Goal: Information Seeking & Learning: Learn about a topic

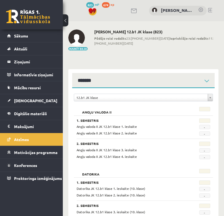
scroll to position [457, 0]
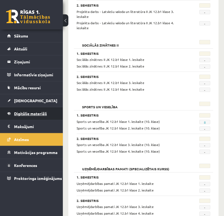
click at [31, 113] on span "Digitālie materiāli" at bounding box center [30, 113] width 33 height 5
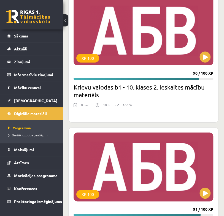
scroll to position [5381, 0]
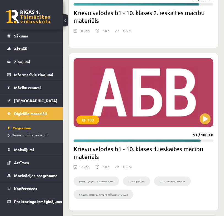
drag, startPoint x: 126, startPoint y: 92, endPoint x: 160, endPoint y: 35, distance: 66.1
click at [160, 36] on div at bounding box center [142, 39] width 139 height 7
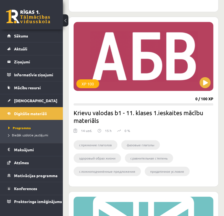
scroll to position [3230, 0]
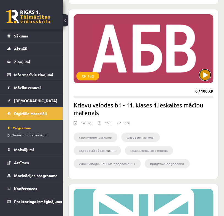
click at [205, 74] on button at bounding box center [204, 74] width 11 height 11
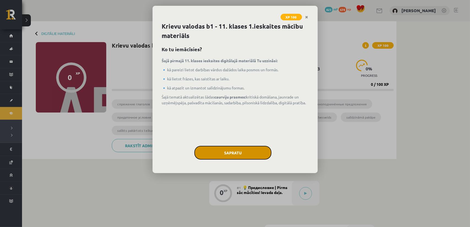
click at [227, 158] on button "Sapratu" at bounding box center [232, 153] width 77 height 14
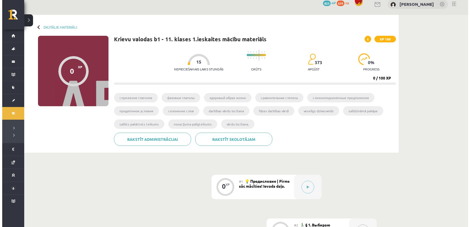
scroll to position [83, 0]
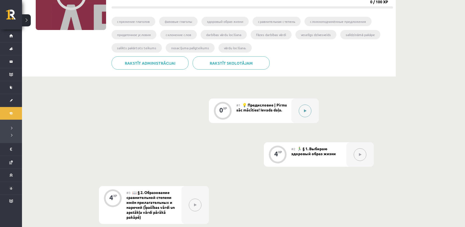
click at [227, 111] on icon at bounding box center [305, 110] width 2 height 3
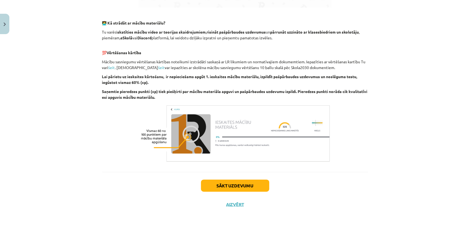
scroll to position [334, 0]
click at [227, 186] on button "Sākt uzdevumu" at bounding box center [235, 186] width 68 height 12
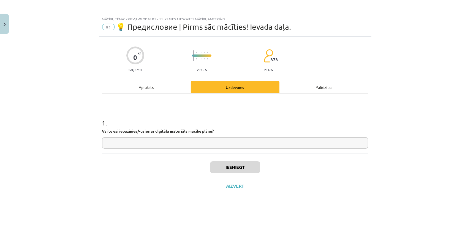
click at [133, 146] on input "text" at bounding box center [235, 142] width 266 height 11
type input "*"
type input "**"
click at [227, 170] on button "Iesniegt" at bounding box center [235, 167] width 50 height 12
click at [227, 192] on button "Nākamā nodarbība" at bounding box center [235, 189] width 54 height 13
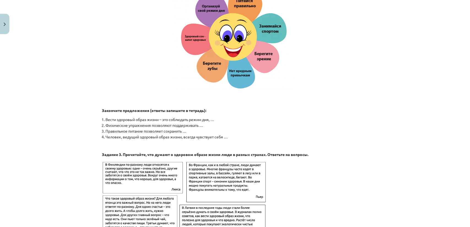
scroll to position [770, 0]
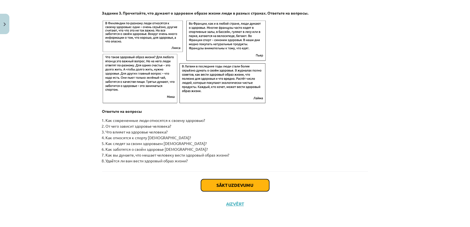
click at [227, 188] on button "Sākt uzdevumu" at bounding box center [235, 185] width 68 height 12
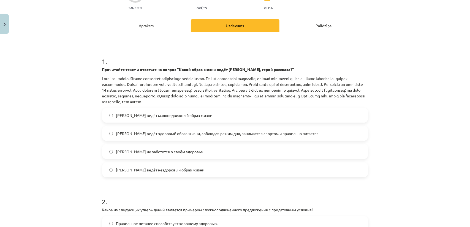
scroll to position [69, 0]
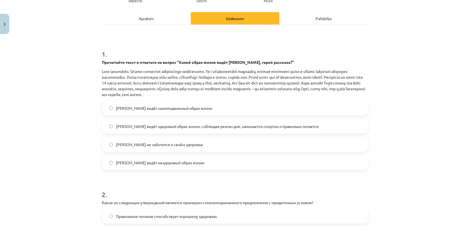
click at [183, 128] on span "[PERSON_NAME] ведёт здоровый образ жизни, соблюдая режим дня, занимается спорто…" at bounding box center [217, 127] width 202 height 6
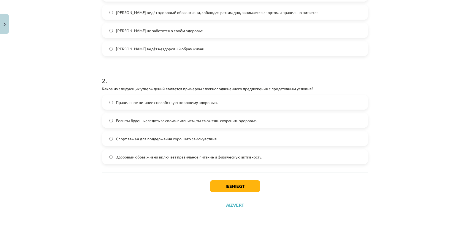
scroll to position [183, 0]
drag, startPoint x: 99, startPoint y: 87, endPoint x: 272, endPoint y: 163, distance: 188.5
click at [227, 163] on div "4 XP Saņemsi Grūts 373 pilda Apraksts Uzdevums Palīdzība 1 . Прочитайте текст и…" at bounding box center [235, 33] width 272 height 360
copy div "Какое из следующих утверждений является примером сложноподчиненного предложения…"
click at [227, 70] on h1 "2 ." at bounding box center [235, 75] width 266 height 17
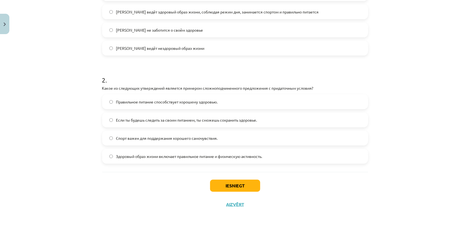
click at [111, 121] on label "Если ты будешь следить за своим питанием, ты сможешь сохранить здоровье." at bounding box center [235, 120] width 265 height 14
click at [227, 185] on button "Iesniegt" at bounding box center [235, 186] width 50 height 12
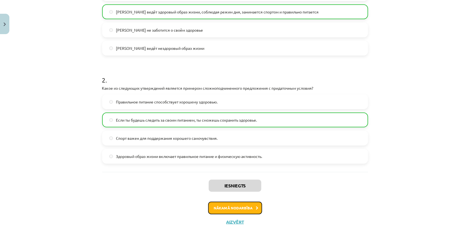
click at [227, 207] on button "Nākamā nodarbība" at bounding box center [235, 208] width 54 height 13
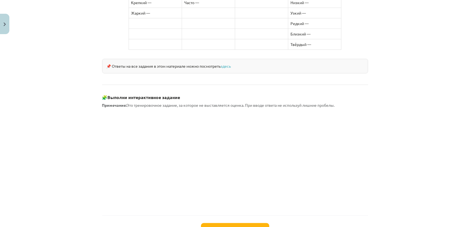
scroll to position [468, 0]
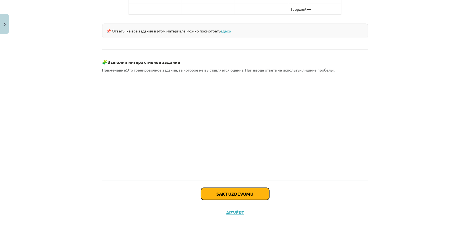
click at [227, 188] on button "Sākt uzdevumu" at bounding box center [235, 194] width 68 height 12
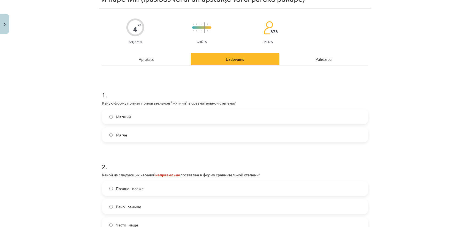
scroll to position [41, 0]
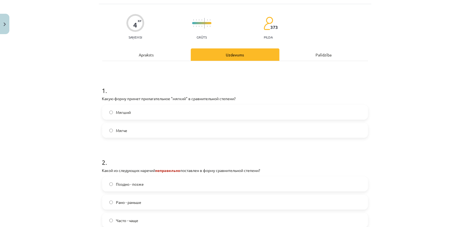
click at [132, 132] on label "Мягче" at bounding box center [235, 131] width 265 height 14
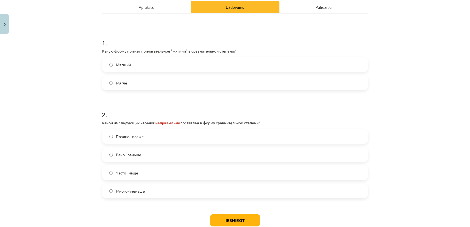
scroll to position [96, 0]
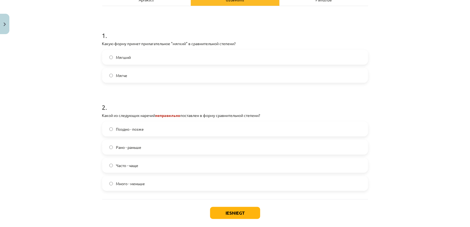
click at [147, 179] on label "Много - меньше" at bounding box center [235, 184] width 265 height 14
click at [227, 211] on button "Iesniegt" at bounding box center [235, 213] width 50 height 12
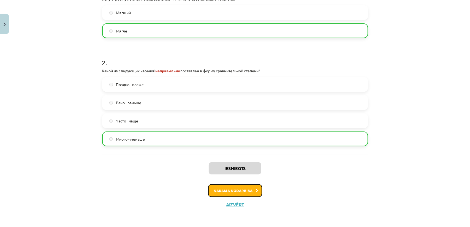
click at [227, 194] on button "Nākamā nodarbība" at bounding box center [235, 190] width 54 height 13
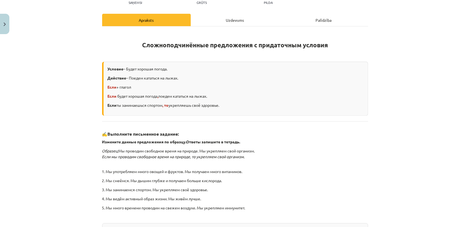
scroll to position [69, 0]
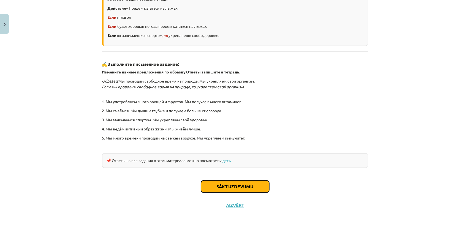
click at [227, 187] on button "Sākt uzdevumu" at bounding box center [235, 186] width 68 height 12
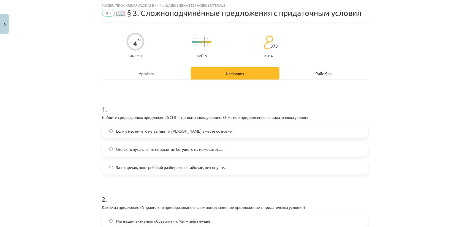
scroll to position [14, 0]
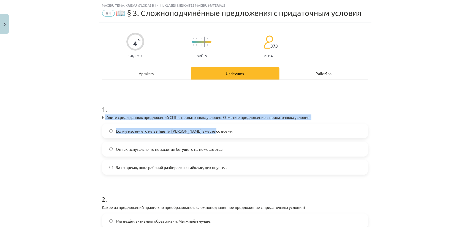
drag, startPoint x: 103, startPoint y: 117, endPoint x: 313, endPoint y: 119, distance: 209.4
click at [227, 120] on p "Найдите среди данных предложений СПП с придаточным условия. Отметьте предложени…" at bounding box center [235, 117] width 266 height 6
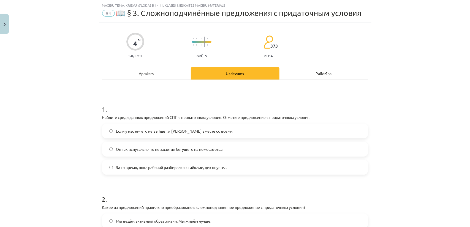
click at [227, 119] on p "Найдите среди данных предложений СПП с придаточным условия. Отметьте предложени…" at bounding box center [235, 117] width 266 height 6
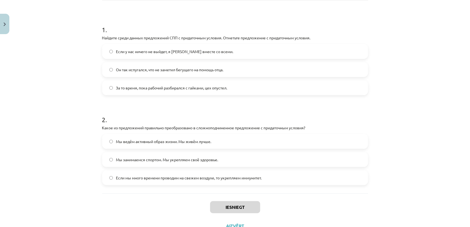
scroll to position [96, 0]
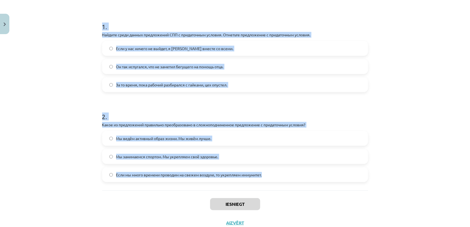
drag, startPoint x: 99, startPoint y: 26, endPoint x: 293, endPoint y: 175, distance: 244.5
click at [227, 180] on div "4 XP Saņemsi Grūts 373 pilda Apraksts Uzdevums Palīdzība 1 . Найдите среди данн…" at bounding box center [235, 86] width 272 height 292
copy form "1 . Найдите среди данных предложений СПП с придаточным условия. Отметьте предло…"
click at [80, 92] on div "Mācību tēma: Krievu valodas b1 - 11. klases 1.ieskaites mācību materiāls #4 📖 §…" at bounding box center [235, 113] width 470 height 227
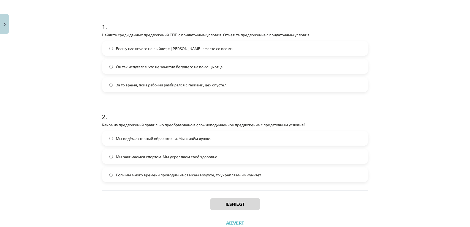
click at [123, 47] on span "Если у нас ничего не выйдет, я [PERSON_NAME] вместе со всеми." at bounding box center [174, 49] width 117 height 6
click at [139, 169] on label "Если мы много времени проводим на свежем воздухе, то укрепляем иммунитет." at bounding box center [235, 175] width 265 height 14
click at [227, 205] on button "Iesniegt" at bounding box center [235, 204] width 50 height 12
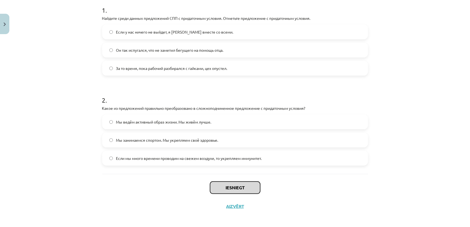
scroll to position [115, 0]
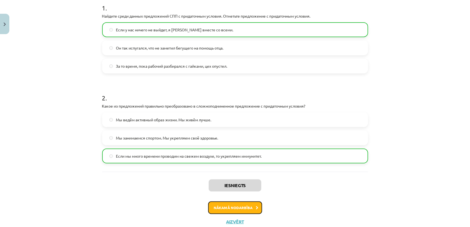
click at [227, 208] on button "Nākamā nodarbība" at bounding box center [235, 207] width 54 height 13
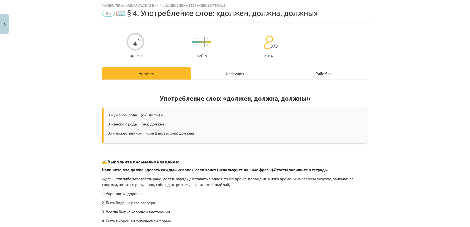
scroll to position [14, 0]
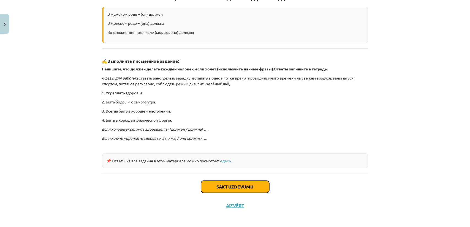
click at [227, 185] on button "Sākt uzdevumu" at bounding box center [235, 187] width 68 height 12
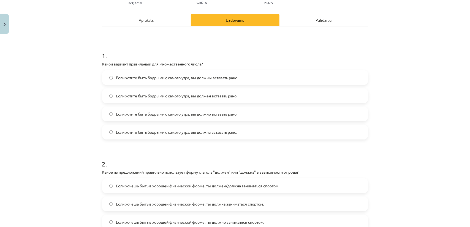
scroll to position [69, 0]
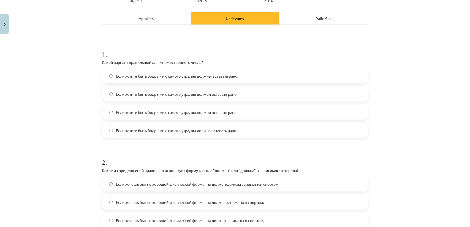
click at [117, 79] on label "Если хотите быть бодрыми с самого утра, вы должны вставать рано." at bounding box center [235, 76] width 265 height 14
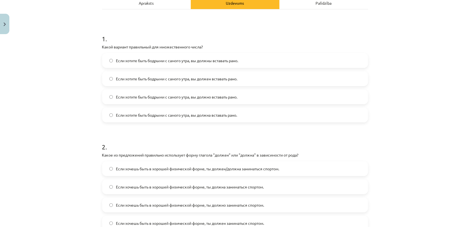
scroll to position [124, 0]
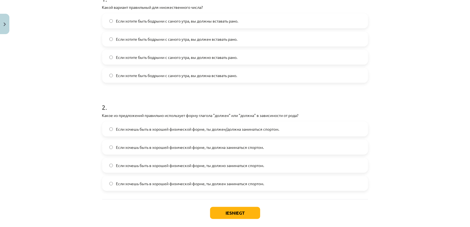
click at [217, 128] on span "Если хочешь быть в хорошей физической форме, ты должен/должна заниматься спорто…" at bounding box center [197, 129] width 163 height 6
click at [227, 215] on button "Iesniegt" at bounding box center [235, 213] width 50 height 12
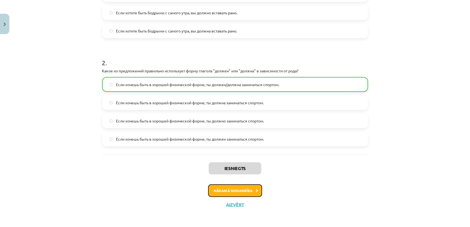
click at [227, 189] on button "Nākamā nodarbība" at bounding box center [235, 190] width 54 height 13
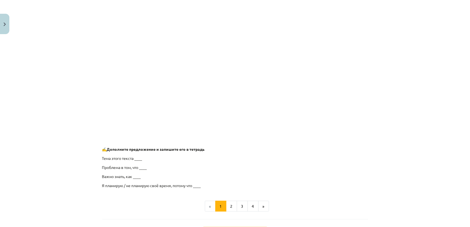
scroll to position [407, 0]
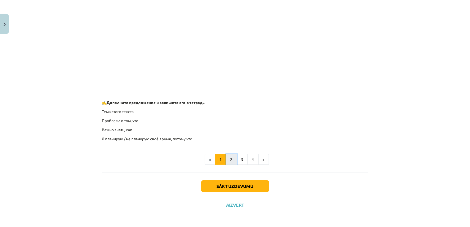
click at [227, 160] on button "2" at bounding box center [231, 159] width 11 height 11
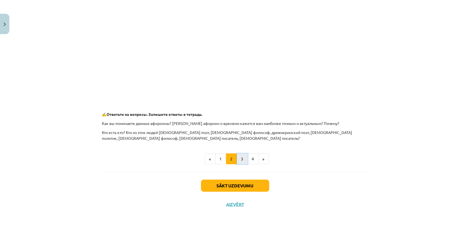
click at [227, 158] on button "3" at bounding box center [242, 159] width 11 height 11
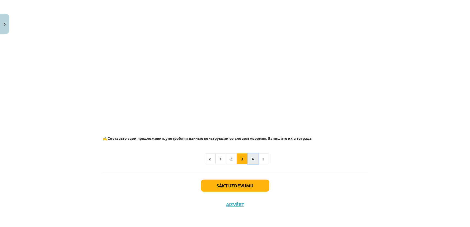
click at [227, 157] on button "4" at bounding box center [252, 159] width 11 height 11
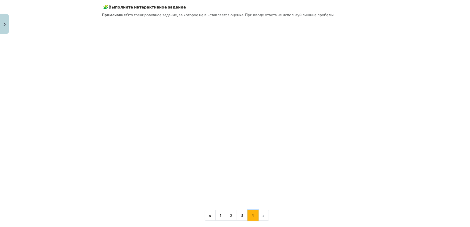
scroll to position [98, 0]
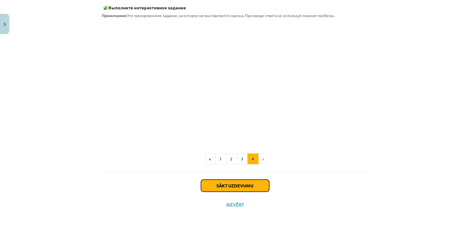
click at [227, 187] on button "Sākt uzdevumu" at bounding box center [235, 186] width 68 height 12
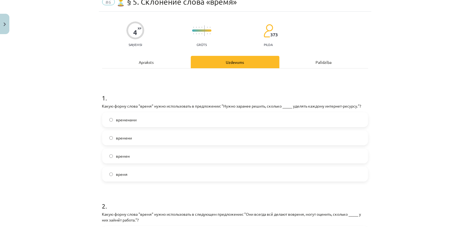
scroll to position [28, 0]
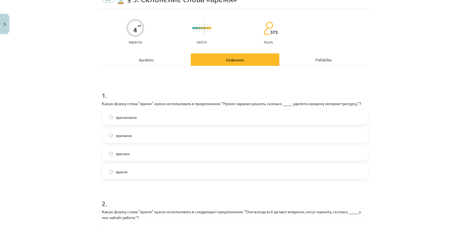
click at [127, 135] on span "времени" at bounding box center [124, 136] width 16 height 6
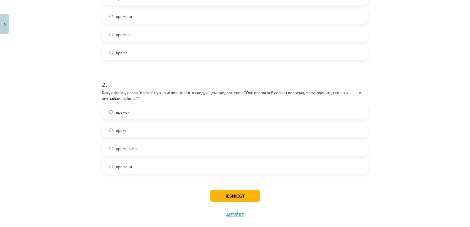
scroll to position [157, 0]
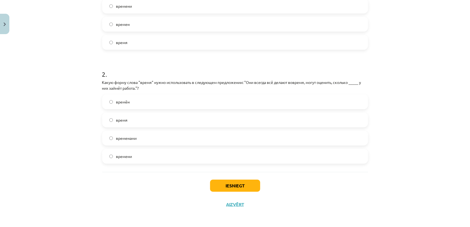
click at [141, 157] on label "времени" at bounding box center [235, 156] width 265 height 14
click at [125, 122] on span "время" at bounding box center [122, 120] width 12 height 6
click at [227, 190] on button "Iesniegt" at bounding box center [235, 186] width 50 height 12
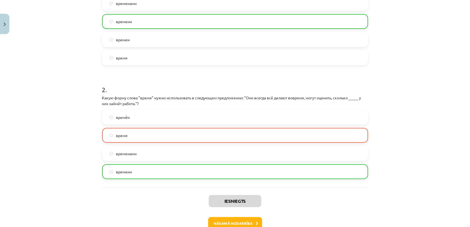
scroll to position [174, 0]
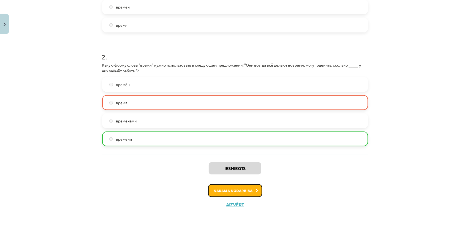
click at [227, 192] on button "Nākamā nodarbība" at bounding box center [235, 190] width 54 height 13
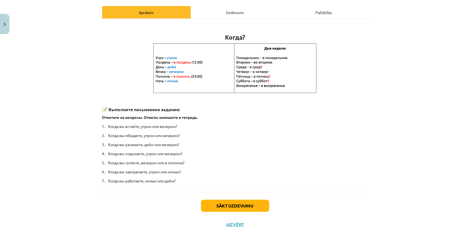
scroll to position [94, 0]
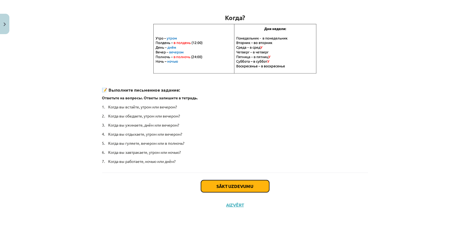
click at [226, 184] on button "Sākt uzdevumu" at bounding box center [235, 186] width 68 height 12
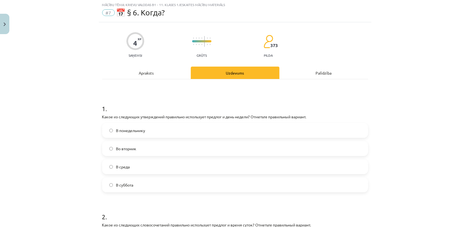
scroll to position [14, 0]
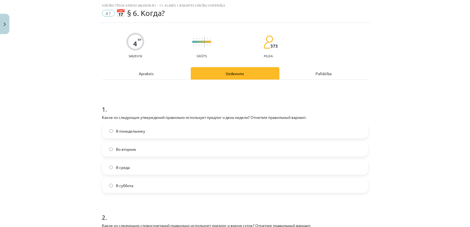
click at [148, 133] on label "В понедельнику" at bounding box center [235, 131] width 265 height 14
click at [150, 152] on label "Во вторник" at bounding box center [235, 149] width 265 height 14
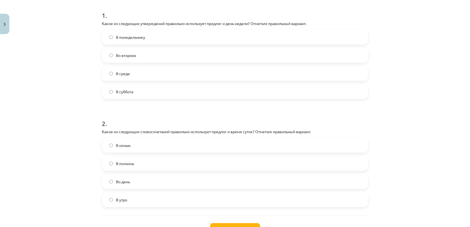
scroll to position [151, 0]
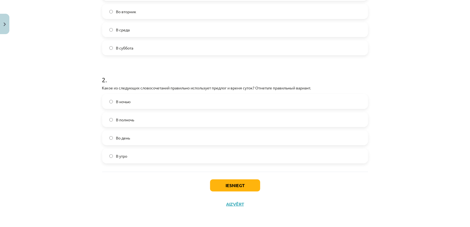
click at [135, 120] on label "В полночь" at bounding box center [235, 120] width 265 height 14
click at [227, 187] on button "Iesniegt" at bounding box center [235, 185] width 50 height 12
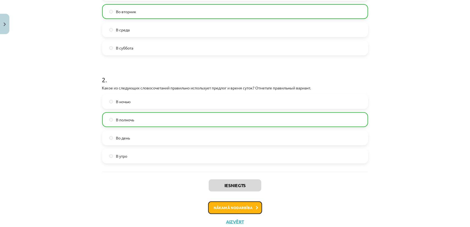
click at [227, 206] on button "Nākamā nodarbība" at bounding box center [235, 207] width 54 height 13
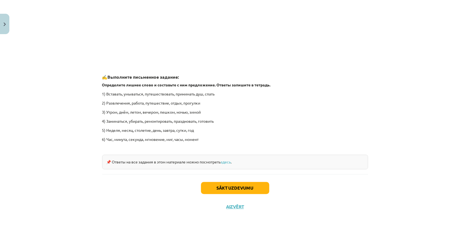
scroll to position [799, 0]
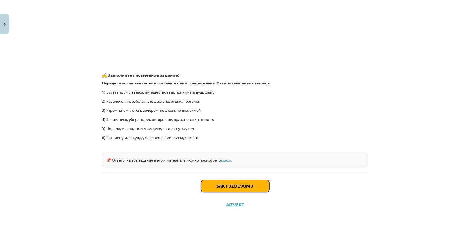
click at [227, 185] on button "Sākt uzdevumu" at bounding box center [235, 186] width 68 height 12
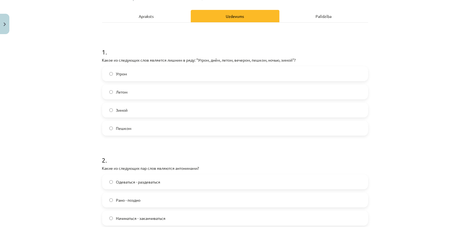
scroll to position [69, 0]
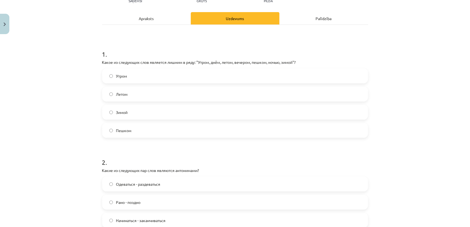
click at [139, 131] on label "Пешком" at bounding box center [235, 131] width 265 height 14
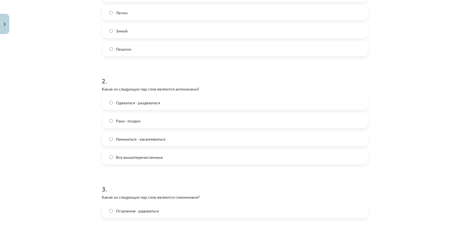
scroll to position [151, 0]
click at [152, 158] on span "Все вышеперечисленные" at bounding box center [139, 156] width 47 height 6
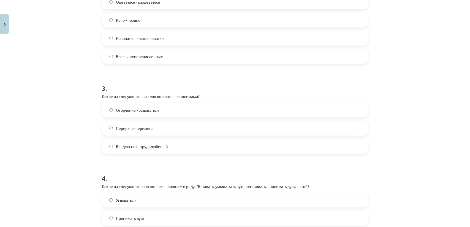
scroll to position [261, 0]
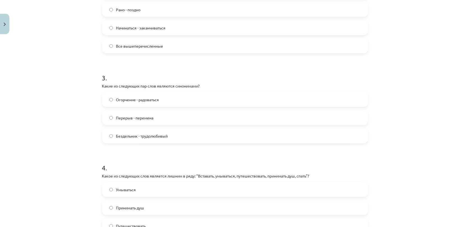
click at [146, 116] on span "Перерыв - перемена" at bounding box center [134, 118] width 37 height 6
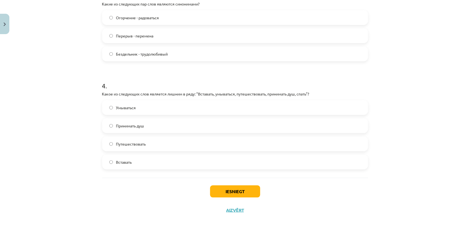
scroll to position [344, 0]
click at [154, 125] on label "Принимать душ" at bounding box center [235, 125] width 265 height 14
click at [227, 196] on button "Iesniegt" at bounding box center [235, 191] width 50 height 12
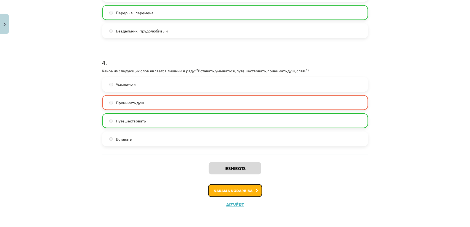
click at [227, 192] on button "Nākamā nodarbība" at bounding box center [235, 190] width 54 height 13
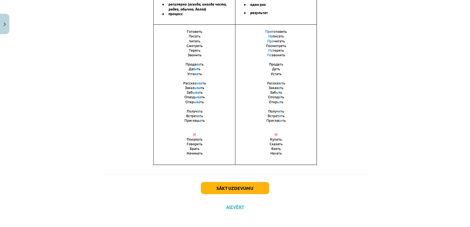
scroll to position [364, 0]
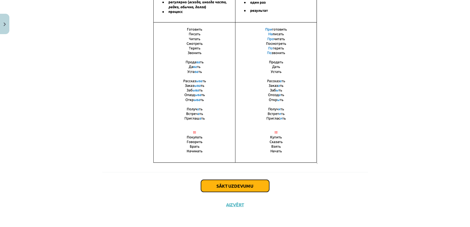
click at [227, 187] on button "Sākt uzdevumu" at bounding box center [235, 186] width 68 height 12
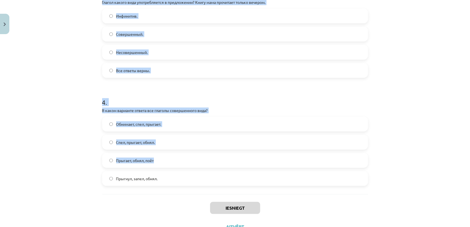
scroll to position [368, 0]
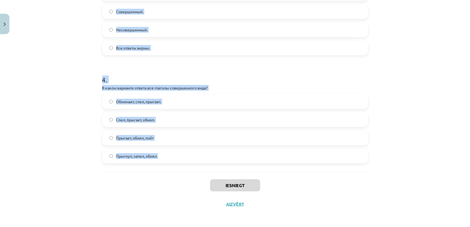
drag, startPoint x: 98, startPoint y: 112, endPoint x: 160, endPoint y: 162, distance: 79.2
click at [160, 162] on div "Mācību tēma: Krievu valodas b1 - 11. klases 1.ieskaites mācību materiāls #9 📖 §…" at bounding box center [235, 113] width 470 height 227
copy form "2 . L ipsum dolorsit ametco adi elitsed doeiusmodtempo inci? Utlab, etdolo, mag…"
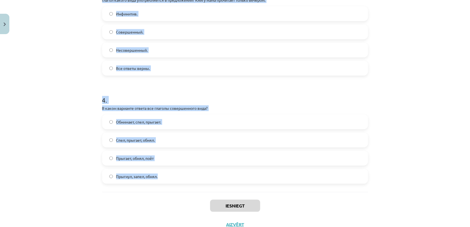
scroll to position [313, 0]
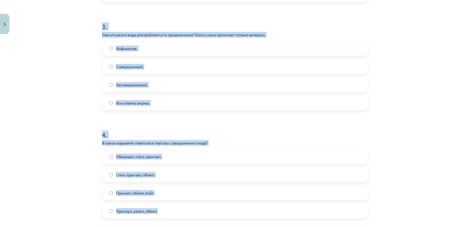
click at [158, 68] on label "Совершенный." at bounding box center [235, 67] width 265 height 14
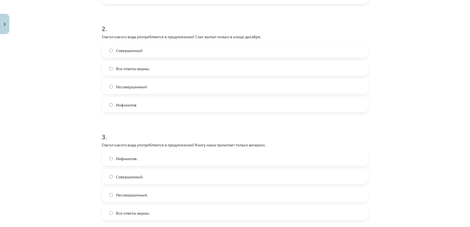
click at [155, 52] on label "Совершенный" at bounding box center [235, 50] width 265 height 14
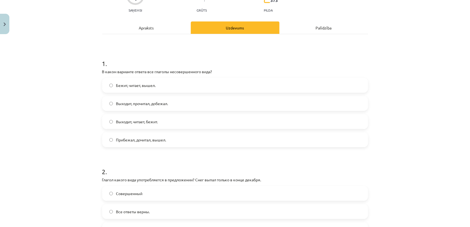
scroll to position [37, 0]
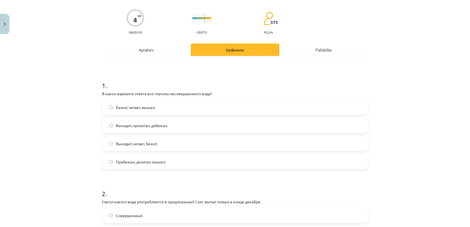
click at [159, 111] on label "Бежит, читает, вышел." at bounding box center [235, 107] width 265 height 14
click at [130, 148] on label "Выходит, читает, бежит." at bounding box center [235, 144] width 265 height 14
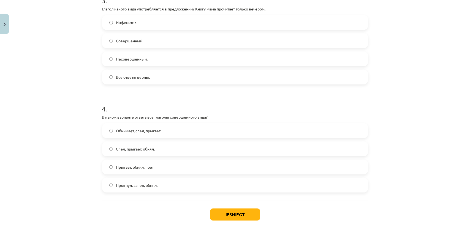
scroll to position [340, 0]
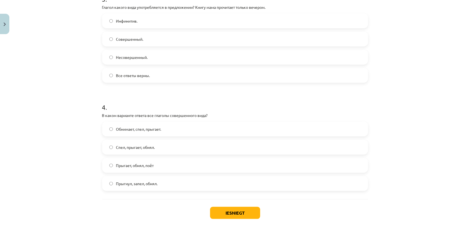
click at [135, 184] on span "Прыгнул, запел, обнял." at bounding box center [137, 184] width 42 height 6
click at [227, 213] on button "Iesniegt" at bounding box center [235, 213] width 50 height 12
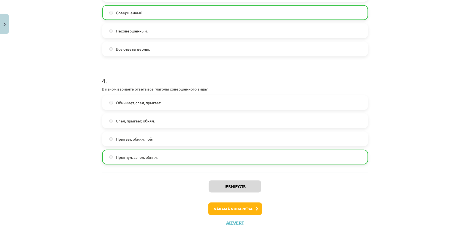
scroll to position [385, 0]
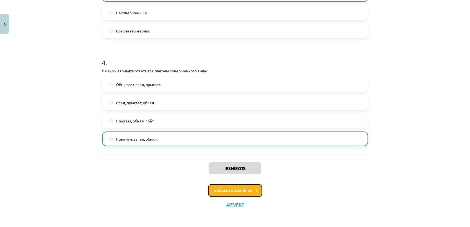
click at [227, 193] on button "Nākamā nodarbība" at bounding box center [235, 190] width 54 height 13
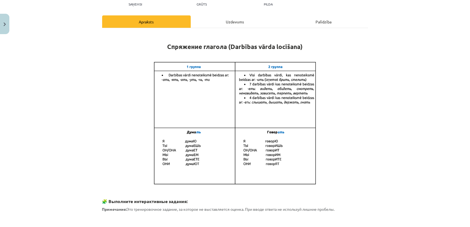
scroll to position [69, 0]
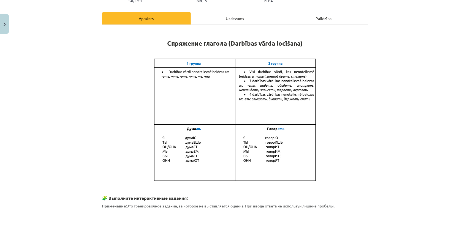
click at [227, 147] on p at bounding box center [235, 120] width 266 height 125
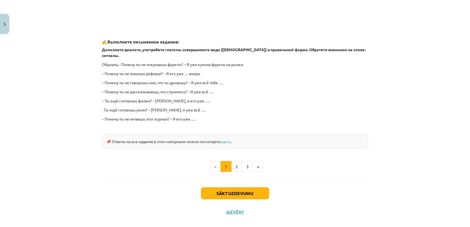
scroll to position [466, 0]
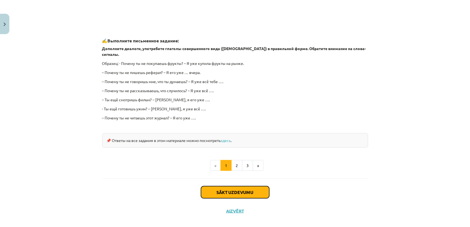
click at [227, 186] on button "Sākt uzdevumu" at bounding box center [235, 192] width 68 height 12
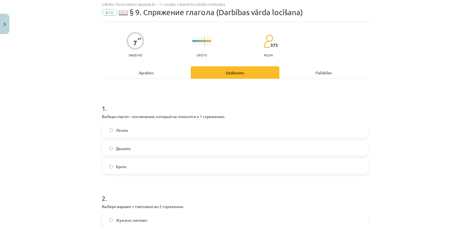
scroll to position [14, 0]
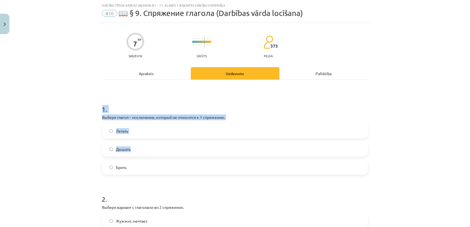
drag, startPoint x: 98, startPoint y: 109, endPoint x: 187, endPoint y: 153, distance: 99.4
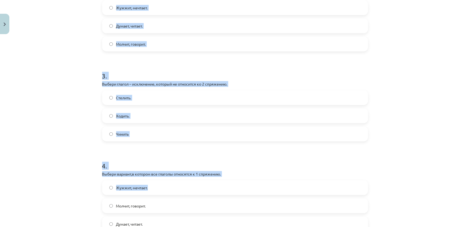
scroll to position [295, 0]
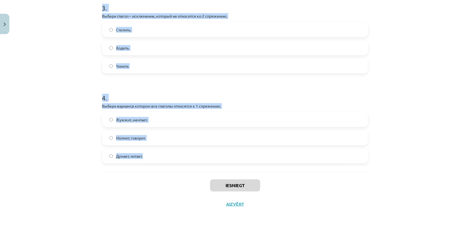
copy form "Выбери вариант с глаголами во 2 спряжении. Жужжит, мечтает. Думает, читает. Мол…"
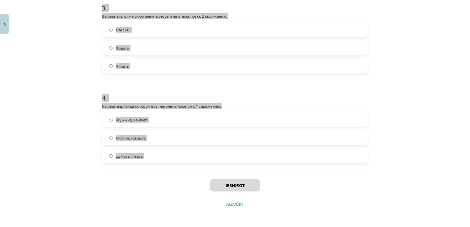
drag, startPoint x: 195, startPoint y: 150, endPoint x: 116, endPoint y: 175, distance: 82.8
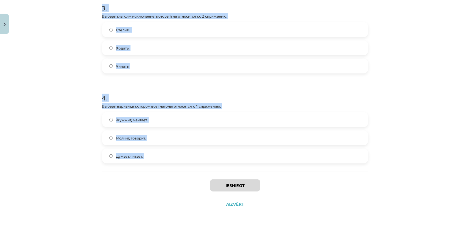
copy form "Выбери вариант с глаголами во 2 спряжении. Жужжит, мечтает. Думает, читает. Мол…"
click at [81, 136] on div "Mācību tēma: Krievu valodas b1 - 11. klases 1.ieskaites mācību materiāls #10 📖 …" at bounding box center [235, 113] width 470 height 227
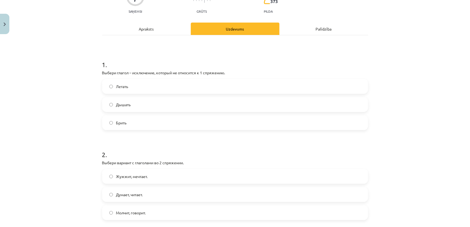
scroll to position [75, 0]
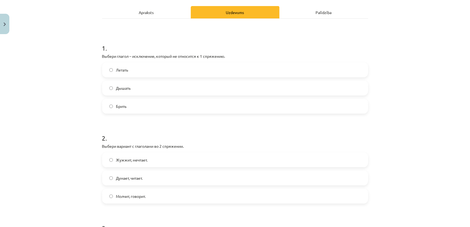
click at [146, 203] on label "Молчит, говорит." at bounding box center [235, 196] width 265 height 14
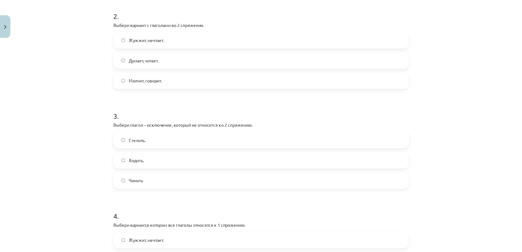
scroll to position [205, 0]
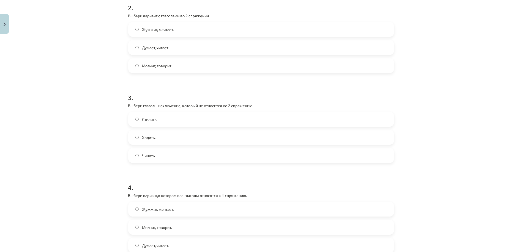
click at [149, 122] on label "Стелить." at bounding box center [261, 120] width 265 height 14
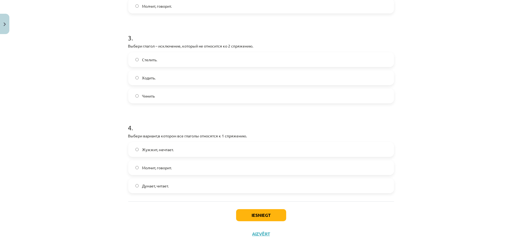
scroll to position [266, 0]
click at [158, 185] on span "Думает, читает." at bounding box center [155, 185] width 27 height 6
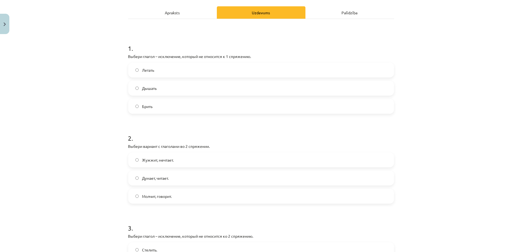
scroll to position [22, 0]
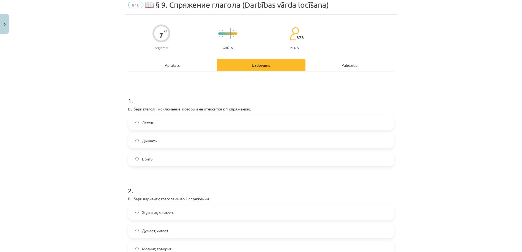
click at [158, 161] on label "Брить" at bounding box center [261, 159] width 265 height 14
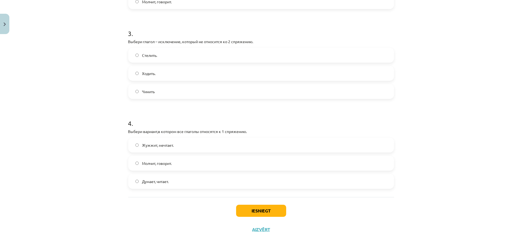
scroll to position [270, 0]
click at [227, 213] on button "Iesniegt" at bounding box center [261, 211] width 50 height 12
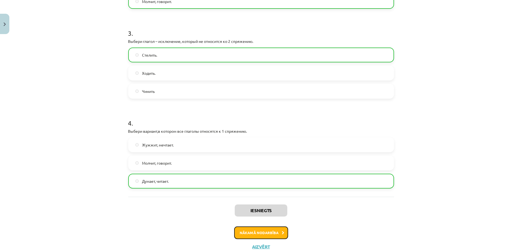
click at [227, 215] on button "Nākamā nodarbība" at bounding box center [261, 233] width 54 height 13
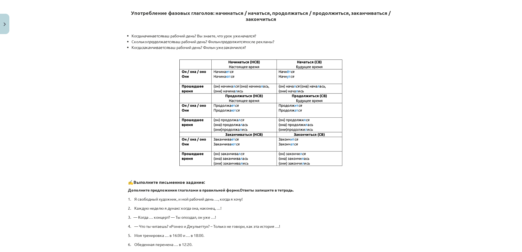
scroll to position [105, 0]
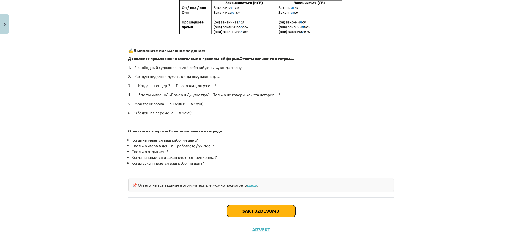
click at [227, 209] on button "Sākt uzdevumu" at bounding box center [261, 211] width 68 height 12
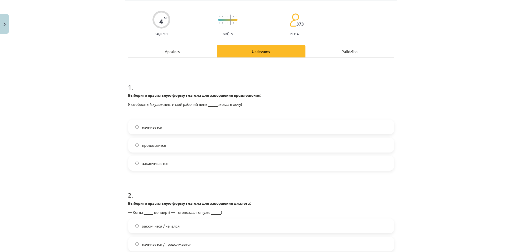
scroll to position [75, 0]
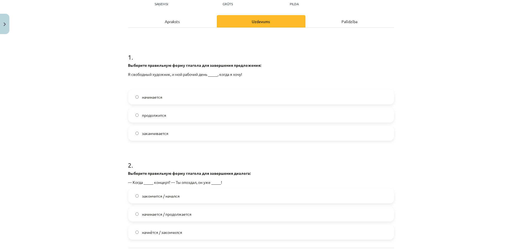
click at [175, 138] on label "заканчивается" at bounding box center [261, 134] width 265 height 14
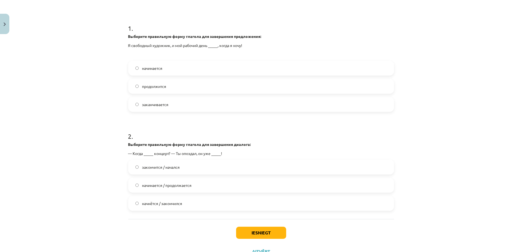
scroll to position [105, 0]
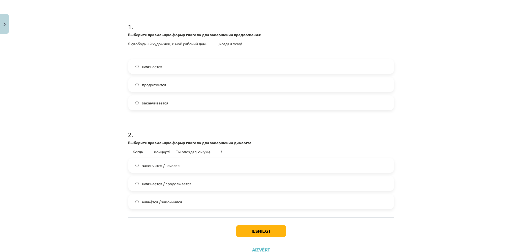
click at [163, 68] on label "начинается" at bounding box center [261, 67] width 265 height 14
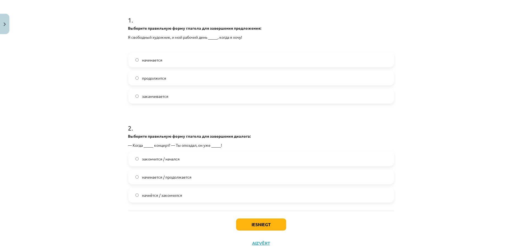
scroll to position [126, 0]
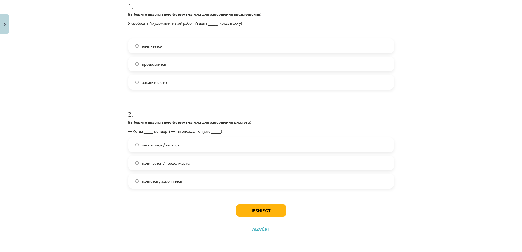
click at [168, 147] on span "закончится / начался" at bounding box center [161, 145] width 38 height 6
click at [171, 179] on span "начнётся / закончился" at bounding box center [162, 182] width 40 height 6
click at [227, 210] on button "Iesniegt" at bounding box center [261, 211] width 50 height 12
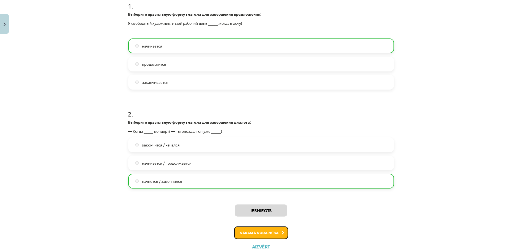
click at [227, 215] on button "Nākamā nodarbība" at bounding box center [261, 233] width 54 height 13
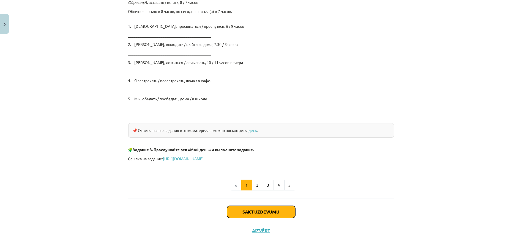
click at [227, 209] on button "Sākt uzdevumu" at bounding box center [261, 212] width 68 height 12
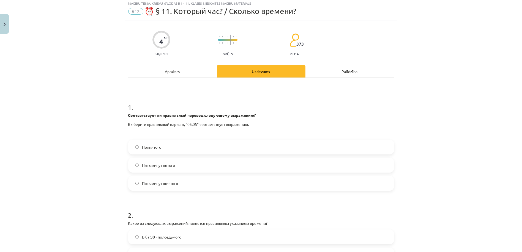
scroll to position [13, 0]
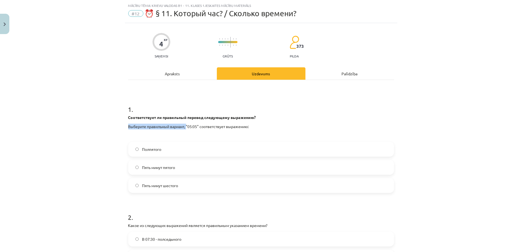
drag, startPoint x: 125, startPoint y: 125, endPoint x: 185, endPoint y: 125, distance: 60.0
click at [185, 125] on p "Выберите правильный вариант, "05:05" соответствует выражению:" at bounding box center [261, 127] width 266 height 6
drag, startPoint x: 104, startPoint y: 120, endPoint x: 113, endPoint y: 119, distance: 8.9
click at [104, 120] on div "Mācību tēma: Krievu valodas b1 - 11. klases 1.ieskaites mācību materiāls #12 ⏰ …" at bounding box center [261, 126] width 522 height 252
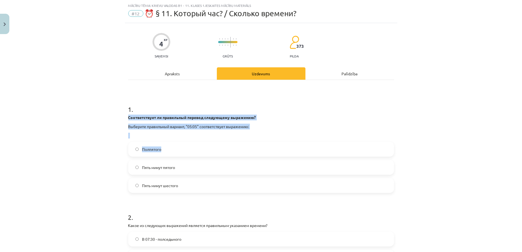
copy div "Соответствует ли правильный перевод следующему выражению? Выберите правильный в…"
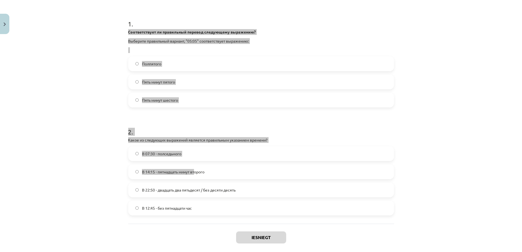
scroll to position [126, 0]
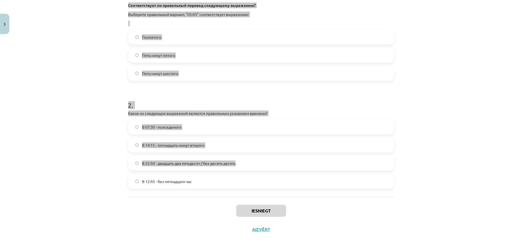
drag, startPoint x: 140, startPoint y: 117, endPoint x: 46, endPoint y: 183, distance: 114.5
click at [49, 188] on div "Mācību tēma: Krievu valodas b1 - 11. klases 1.ieskaites mācību materiāls #12 ⏰ …" at bounding box center [261, 126] width 522 height 252
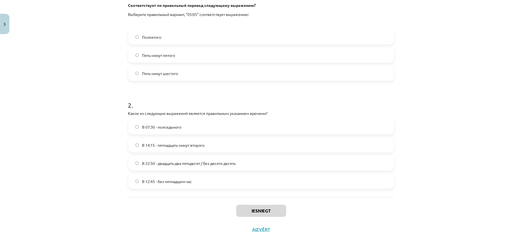
click at [46, 182] on div "Mācību tēma: Krievu valodas b1 - 11. klases 1.ieskaites mācību materiāls #12 ⏰ …" at bounding box center [261, 126] width 522 height 252
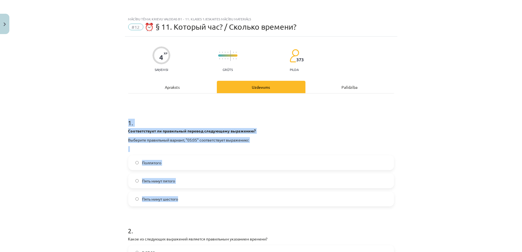
scroll to position [92, 0]
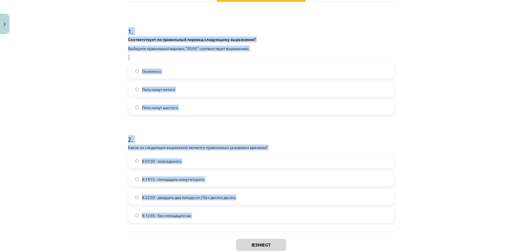
drag, startPoint x: 125, startPoint y: 115, endPoint x: 199, endPoint y: 216, distance: 125.8
click at [199, 215] on div "4 XP Saņemsi Grūts 373 pilda Apraksts Uzdevums Palīdzība 1 . Соответствует ли п…" at bounding box center [261, 109] width 272 height 328
copy form "1 . Соответствует ли правильный перевод следующему выражению? Выберите правильн…"
click at [103, 116] on div "Mācību tēma: Krievu valodas b1 - 11. klases 1.ieskaites mācību materiāls #12 ⏰ …" at bounding box center [261, 126] width 522 height 252
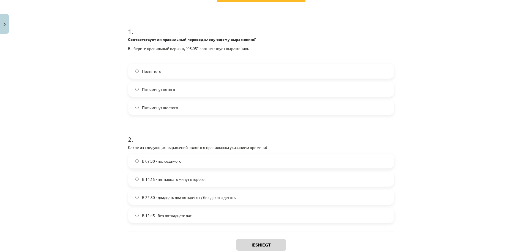
click at [175, 109] on span "Пять минут шестого" at bounding box center [160, 108] width 36 height 6
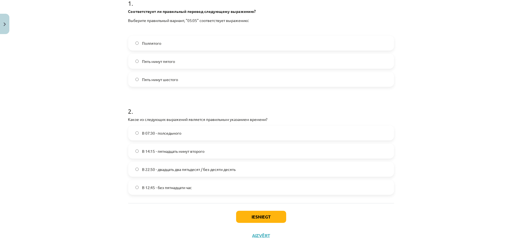
scroll to position [122, 0]
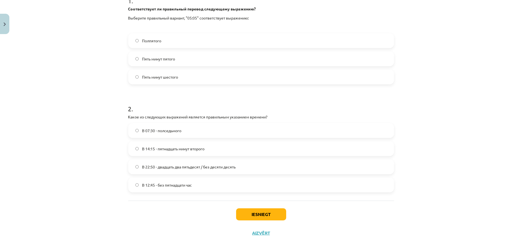
click at [195, 187] on label "В 12:45 - без пятнадцати час" at bounding box center [261, 185] width 265 height 14
click at [227, 214] on button "Iesniegt" at bounding box center [261, 215] width 50 height 12
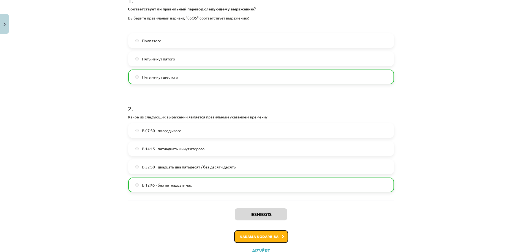
click at [227, 215] on button "Nākamā nodarbība" at bounding box center [261, 237] width 54 height 13
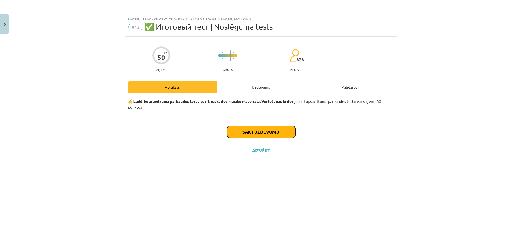
click at [227, 134] on button "Sākt uzdevumu" at bounding box center [261, 132] width 68 height 12
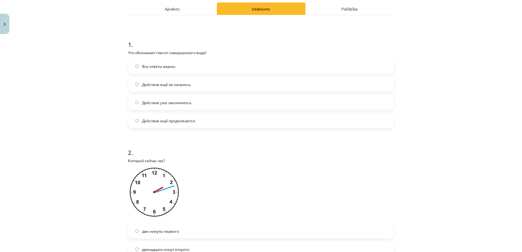
scroll to position [61, 0]
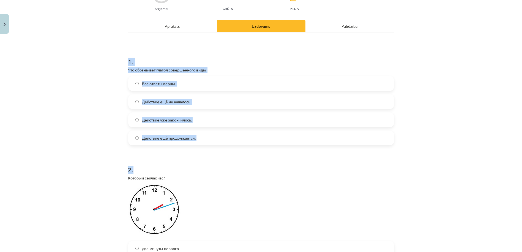
drag, startPoint x: 123, startPoint y: 57, endPoint x: 214, endPoint y: 145, distance: 126.4
click at [62, 128] on div "Mācību tēma: Krievu valodas b1 - 11. klases 1.ieskaites mācību materiāls #13 ✅ …" at bounding box center [261, 126] width 522 height 252
drag, startPoint x: 124, startPoint y: 71, endPoint x: 226, endPoint y: 145, distance: 125.7
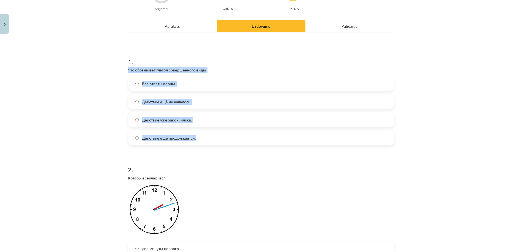
copy div "Что обозначает глагол совершенного вида? Все ответы верны. Действие ещё не нача…"
drag, startPoint x: 100, startPoint y: 134, endPoint x: 108, endPoint y: 133, distance: 8.9
click at [99, 134] on div "Mācību tēma: Krievu valodas b1 - 11. klases 1.ieskaites mācību materiāls #13 ✅ …" at bounding box center [261, 126] width 522 height 252
click at [179, 117] on span "Действие уже закончилось." at bounding box center [167, 120] width 50 height 6
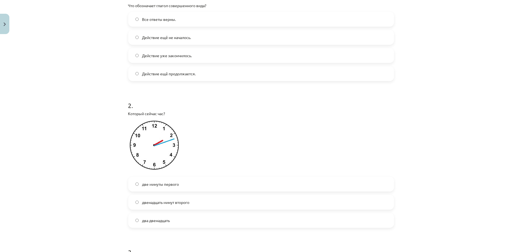
scroll to position [122, 0]
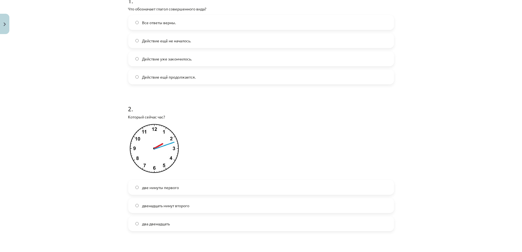
click at [163, 141] on img at bounding box center [154, 150] width 53 height 54
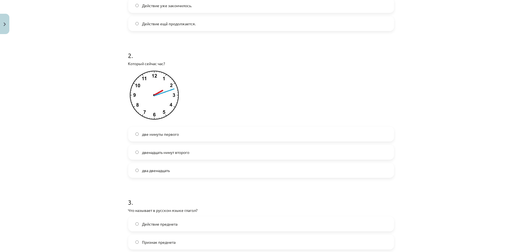
scroll to position [183, 0]
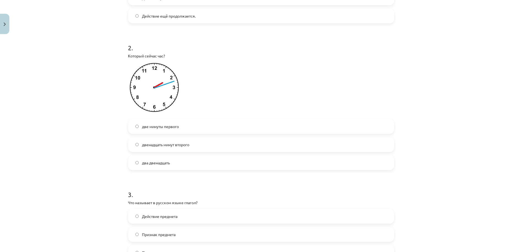
click at [177, 162] on label "два двенадцать" at bounding box center [261, 163] width 265 height 14
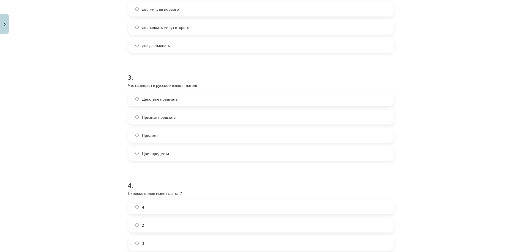
scroll to position [306, 0]
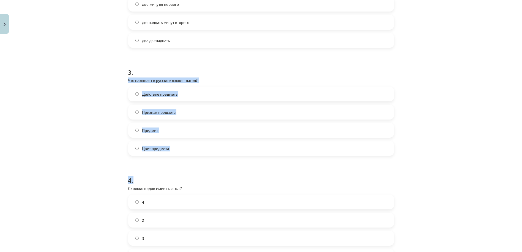
drag, startPoint x: 137, startPoint y: 87, endPoint x: 184, endPoint y: 162, distance: 88.8
drag, startPoint x: 141, startPoint y: 181, endPoint x: 139, endPoint y: 169, distance: 12.2
click at [141, 181] on h1 "4 ." at bounding box center [261, 175] width 266 height 17
copy form "Что называет в русском языке глагол? Действие предмета Признак предмета Предмет…"
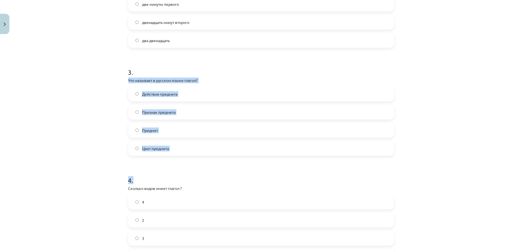
click at [109, 142] on div "Mācību tēma: Krievu valodas b1 - 11. klases 1.ieskaites mācību materiāls #13 ✅ …" at bounding box center [261, 126] width 522 height 252
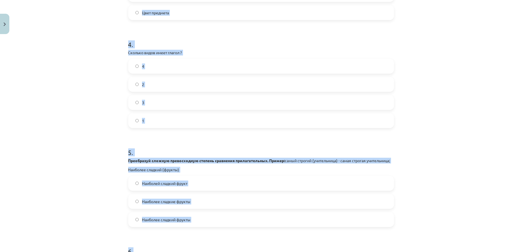
scroll to position [519, 0]
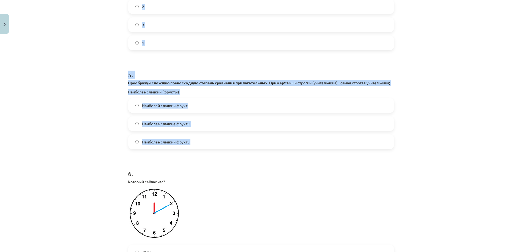
drag, startPoint x: 155, startPoint y: 142, endPoint x: 199, endPoint y: 150, distance: 44.0
click at [199, 150] on div "Mācību tēma: Krievu valodas b1 - 11. klases 1.ieskaites mācību materiāls #13 ✅ …" at bounding box center [261, 126] width 522 height 252
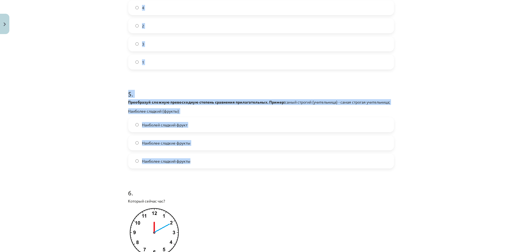
scroll to position [428, 0]
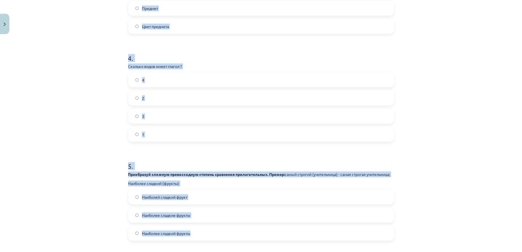
click at [86, 131] on div "Mācību tēma: Krievu valodas b1 - 11. klases 1.ieskaites mācību materiāls #13 ✅ …" at bounding box center [261, 126] width 522 height 252
click at [144, 97] on label "2" at bounding box center [261, 98] width 265 height 14
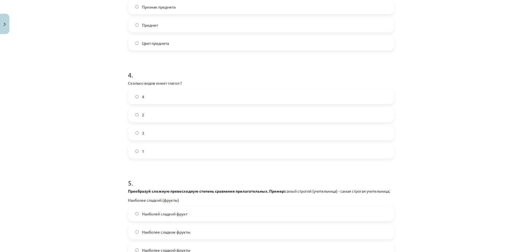
scroll to position [336, 0]
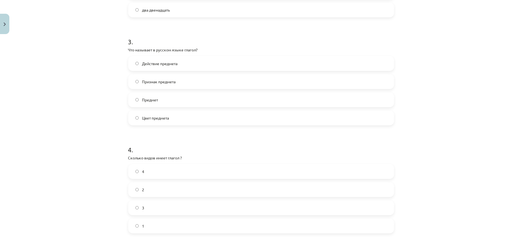
click at [169, 62] on span "Действие предмета" at bounding box center [159, 64] width 35 height 6
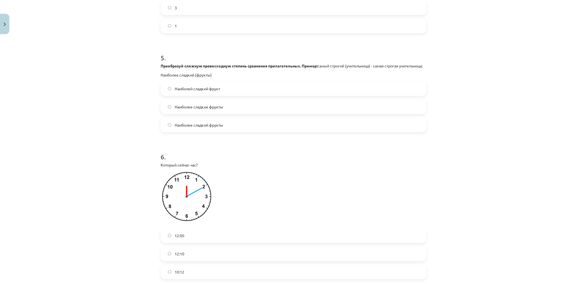
scroll to position [550, 0]
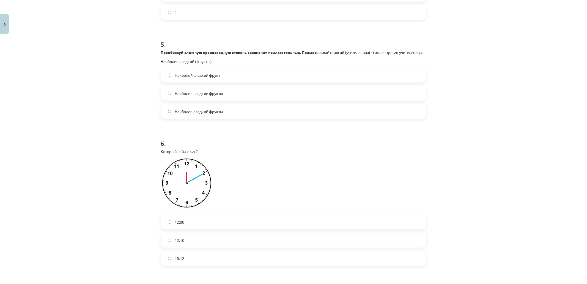
click at [213, 96] on span "Наиболее сладкие фрукты" at bounding box center [199, 94] width 48 height 6
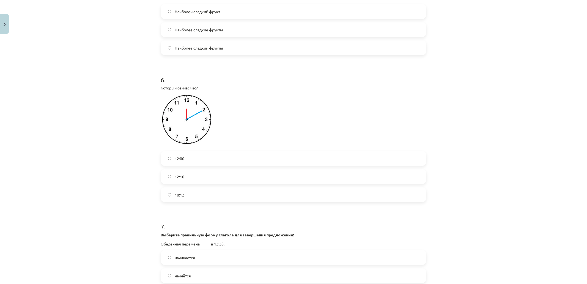
scroll to position [619, 0]
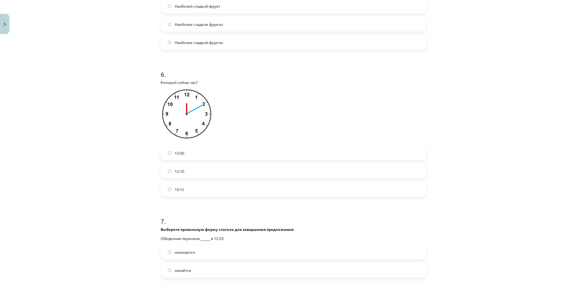
click at [188, 178] on label "12:10" at bounding box center [293, 171] width 265 height 14
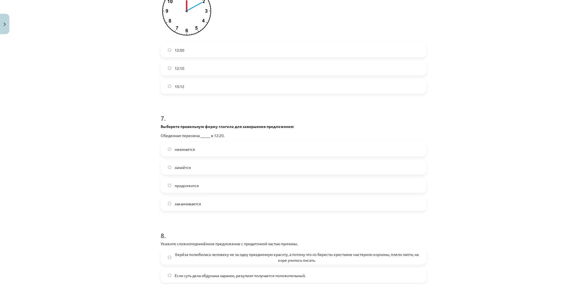
scroll to position [722, 0]
click at [198, 156] on label "начинается" at bounding box center [293, 149] width 265 height 14
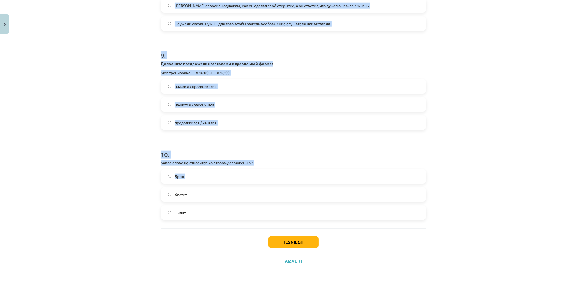
scroll to position [1015, 0]
drag, startPoint x: 159, startPoint y: 50, endPoint x: 259, endPoint y: 176, distance: 160.7
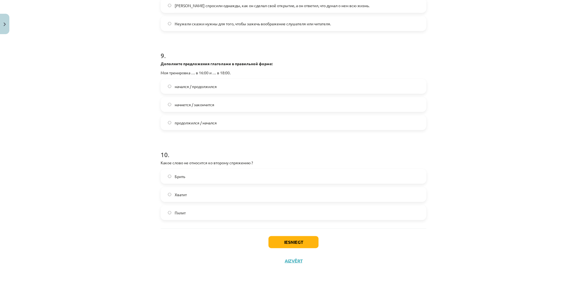
click at [106, 215] on div "Mācību tēma: Krievu valodas b1 - 11. klases 1.ieskaites mācību materiāls #13 ✅ …" at bounding box center [293, 142] width 587 height 284
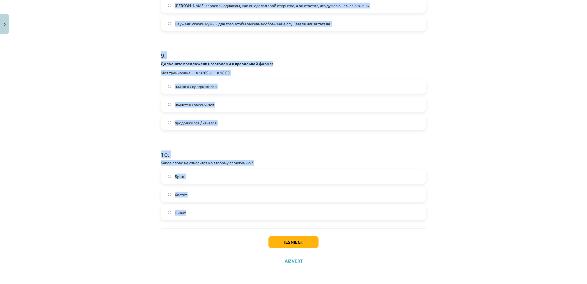
drag, startPoint x: 151, startPoint y: 45, endPoint x: 184, endPoint y: 221, distance: 179.1
click at [184, 215] on div "Mācību tēma: Krievu valodas b1 - 11. klases 1.ieskaites mācību materiāls #13 ✅ …" at bounding box center [293, 142] width 587 height 284
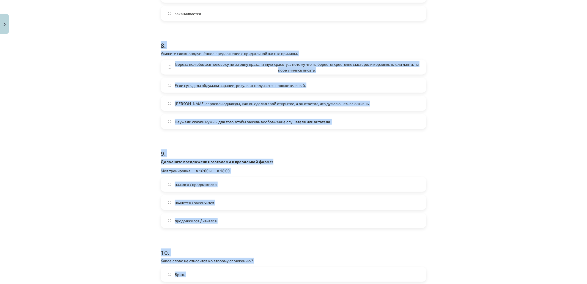
click at [127, 153] on div "Mācību tēma: Krievu valodas b1 - 11. klases 1.ieskaites mācību materiāls #13 ✅ …" at bounding box center [293, 142] width 587 height 284
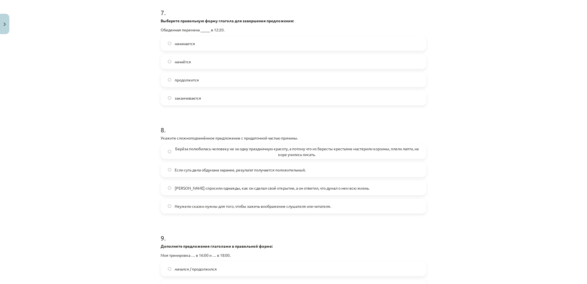
scroll to position [809, 0]
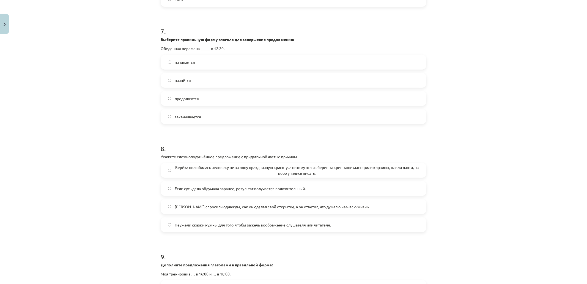
click at [201, 176] on span "Берёза полюбилась человеку не за одну праздничную красоту, а потому что из бере…" at bounding box center [297, 171] width 245 height 12
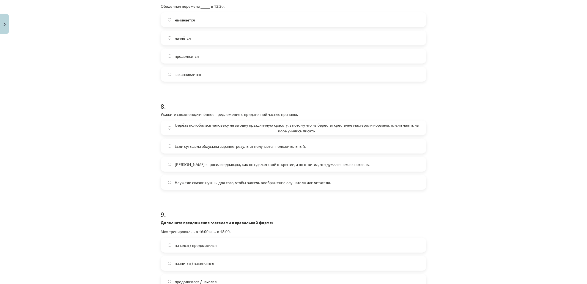
scroll to position [946, 0]
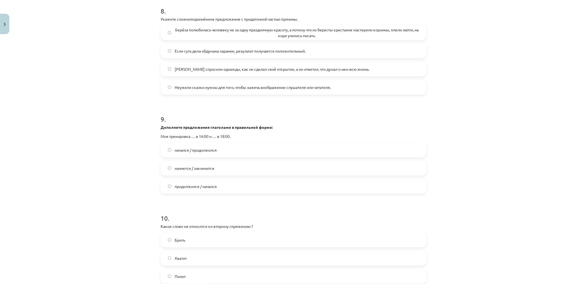
click at [191, 175] on label "начнется / закончится" at bounding box center [293, 168] width 265 height 14
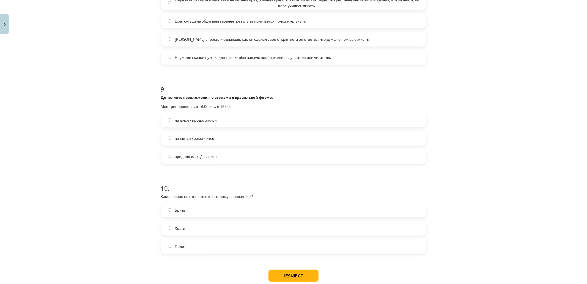
scroll to position [1015, 0]
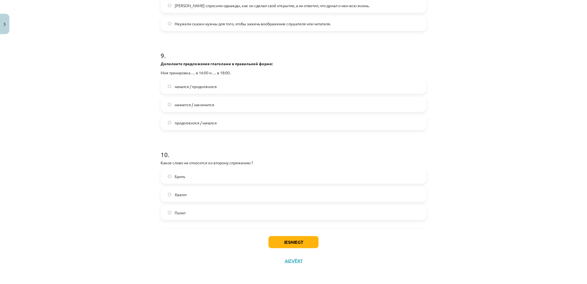
click at [187, 178] on label "Брить" at bounding box center [293, 176] width 265 height 14
click at [227, 215] on button "Iesniegt" at bounding box center [293, 242] width 50 height 12
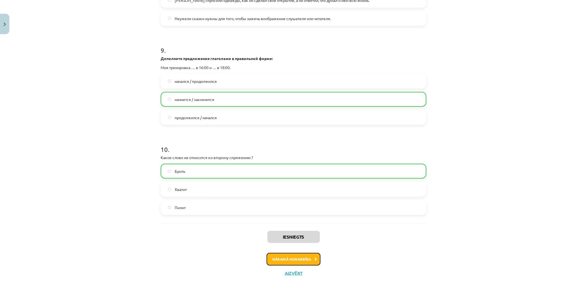
click at [227, 215] on button "Nākamā nodarbība" at bounding box center [294, 259] width 54 height 13
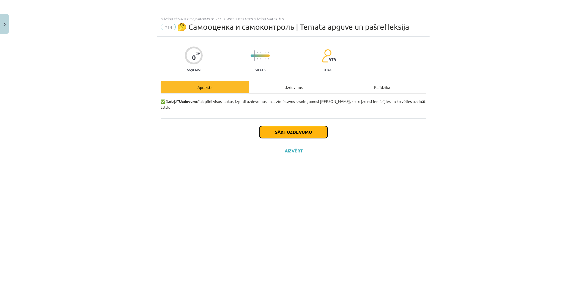
click at [227, 127] on button "Sākt uzdevumu" at bounding box center [293, 132] width 68 height 12
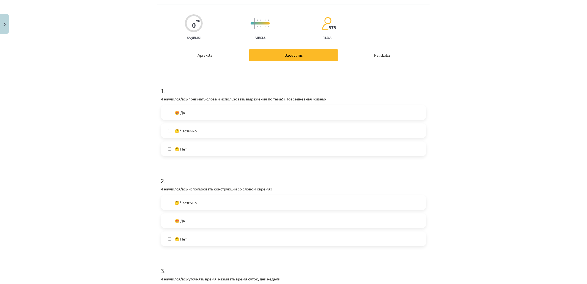
scroll to position [34, 0]
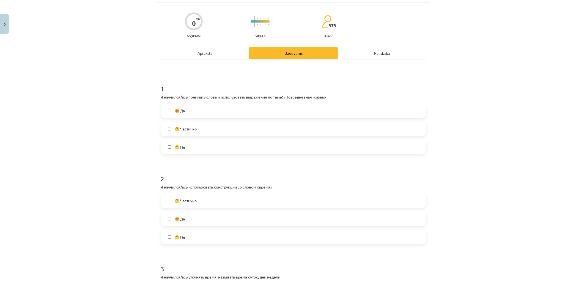
click at [204, 113] on label "🤩 Да" at bounding box center [293, 111] width 265 height 14
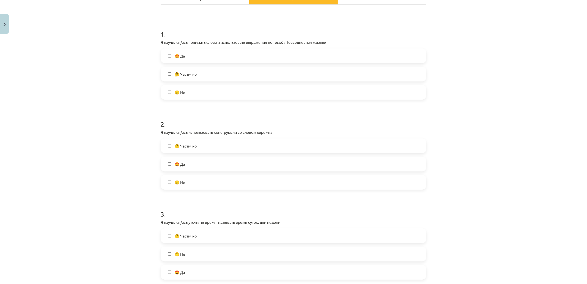
scroll to position [137, 0]
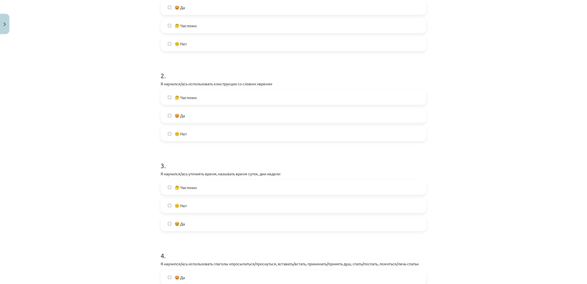
click at [205, 115] on label "🤩 Да" at bounding box center [293, 116] width 265 height 14
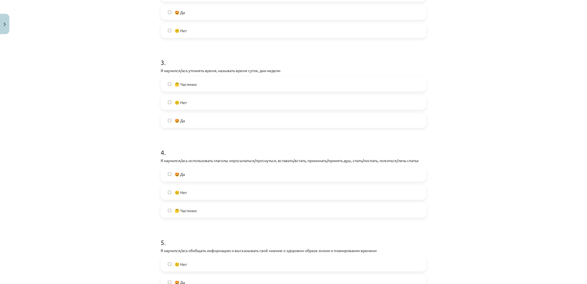
click at [204, 123] on label "🤩 Да" at bounding box center [293, 121] width 265 height 14
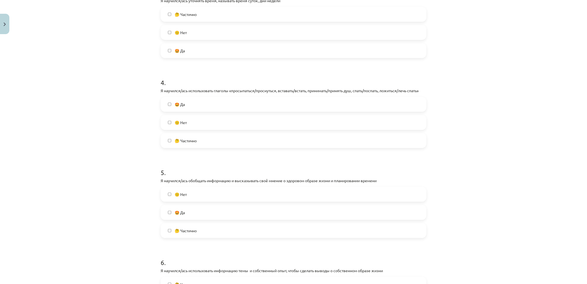
scroll to position [344, 0]
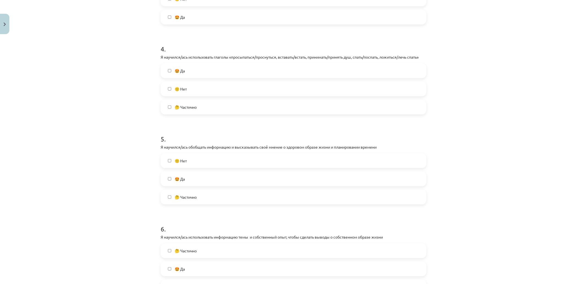
click at [194, 73] on label "🤩 Да" at bounding box center [293, 71] width 265 height 14
click at [194, 180] on label "🤩 Да" at bounding box center [293, 179] width 265 height 14
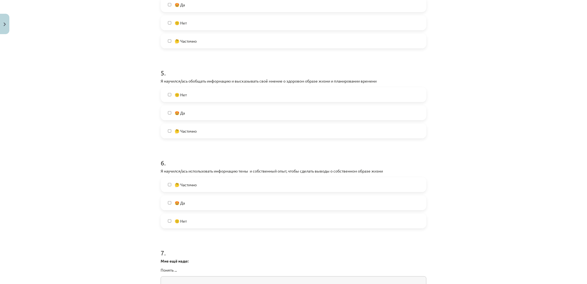
scroll to position [413, 0]
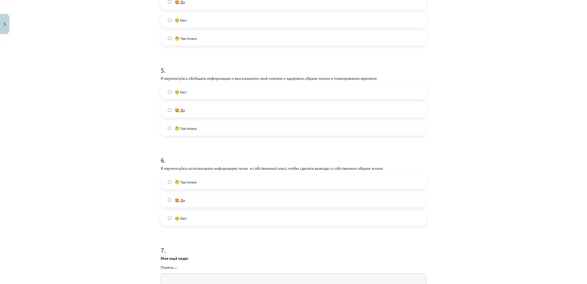
click at [194, 203] on label "🤩 Да" at bounding box center [293, 200] width 265 height 14
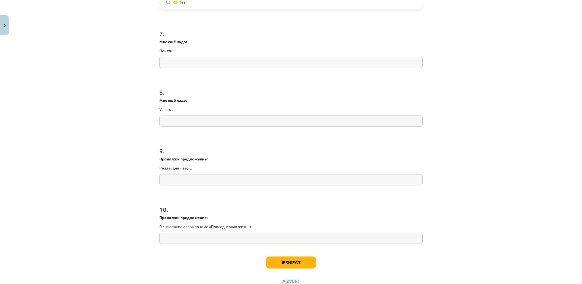
scroll to position [651, 0]
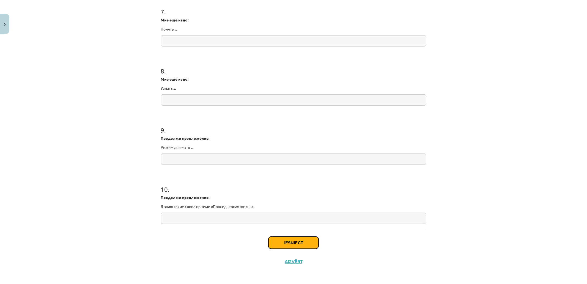
click at [227, 215] on button "Iesniegt" at bounding box center [293, 243] width 50 height 12
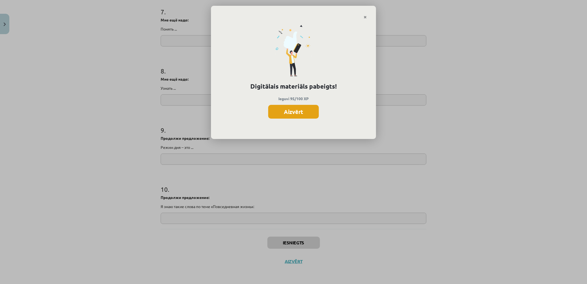
click at [227, 111] on button "Aizvērt" at bounding box center [293, 112] width 51 height 14
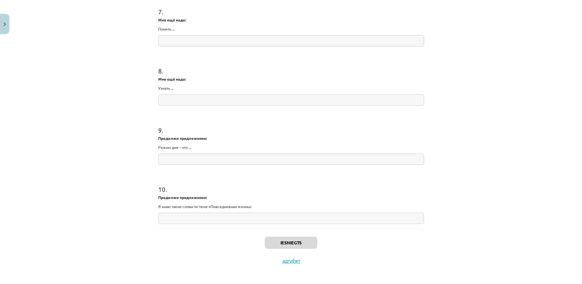
scroll to position [151, 0]
click at [227, 215] on button "Aizvērt" at bounding box center [291, 262] width 21 height 6
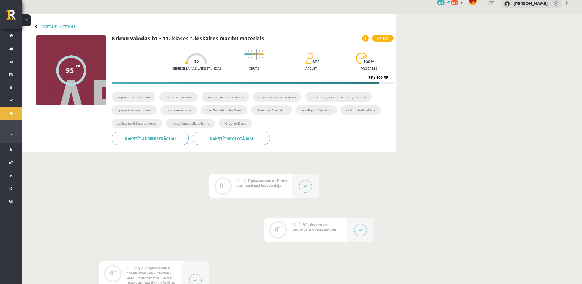
scroll to position [0, 0]
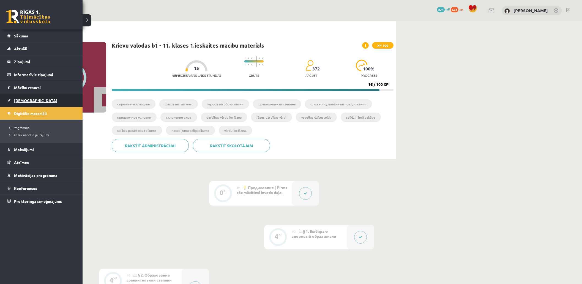
click at [20, 100] on span "[DEMOGRAPHIC_DATA]" at bounding box center [35, 100] width 43 height 5
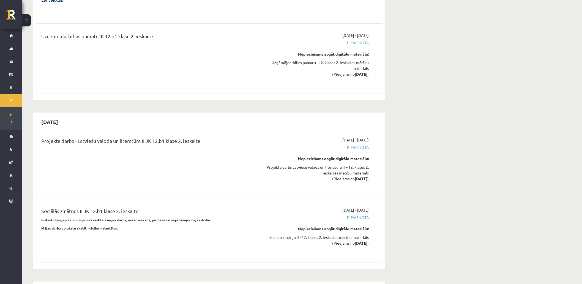
scroll to position [3507, 0]
